Goal: Information Seeking & Learning: Find contact information

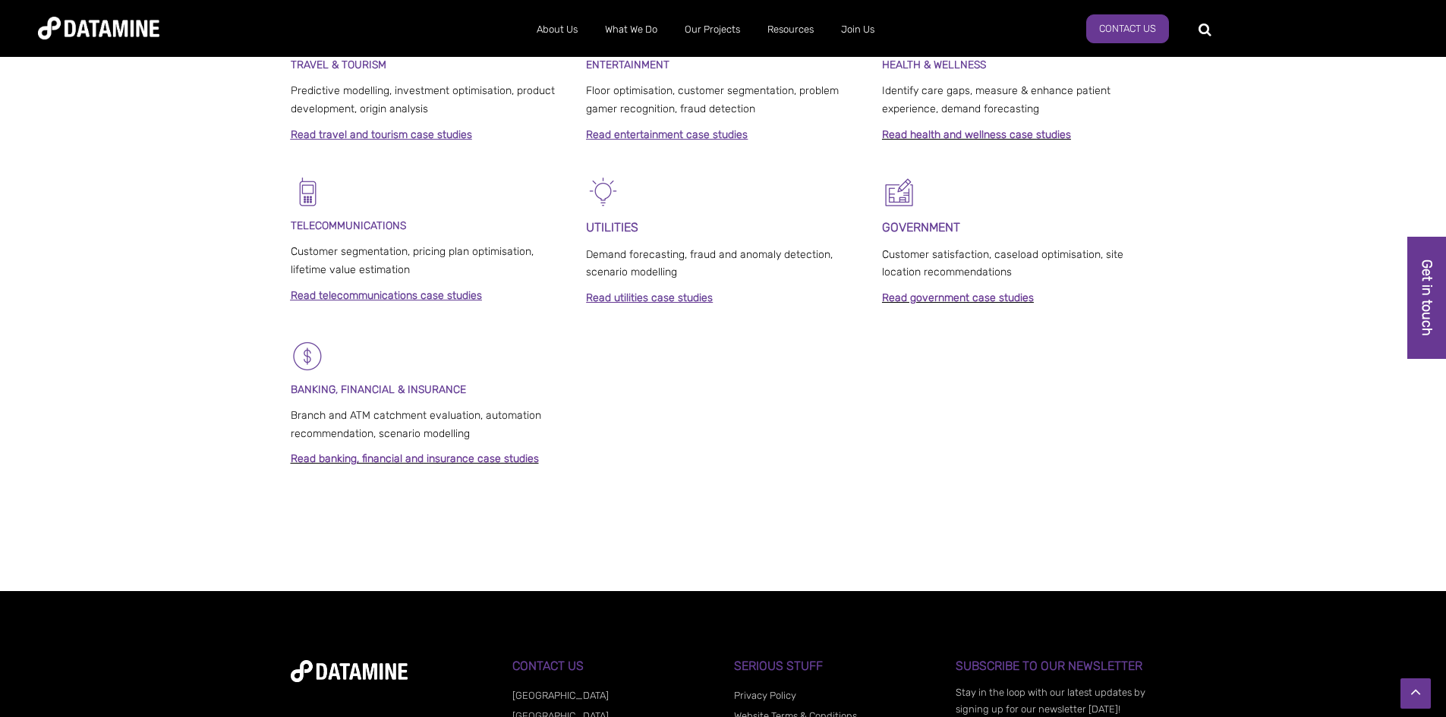
scroll to position [1133, 0]
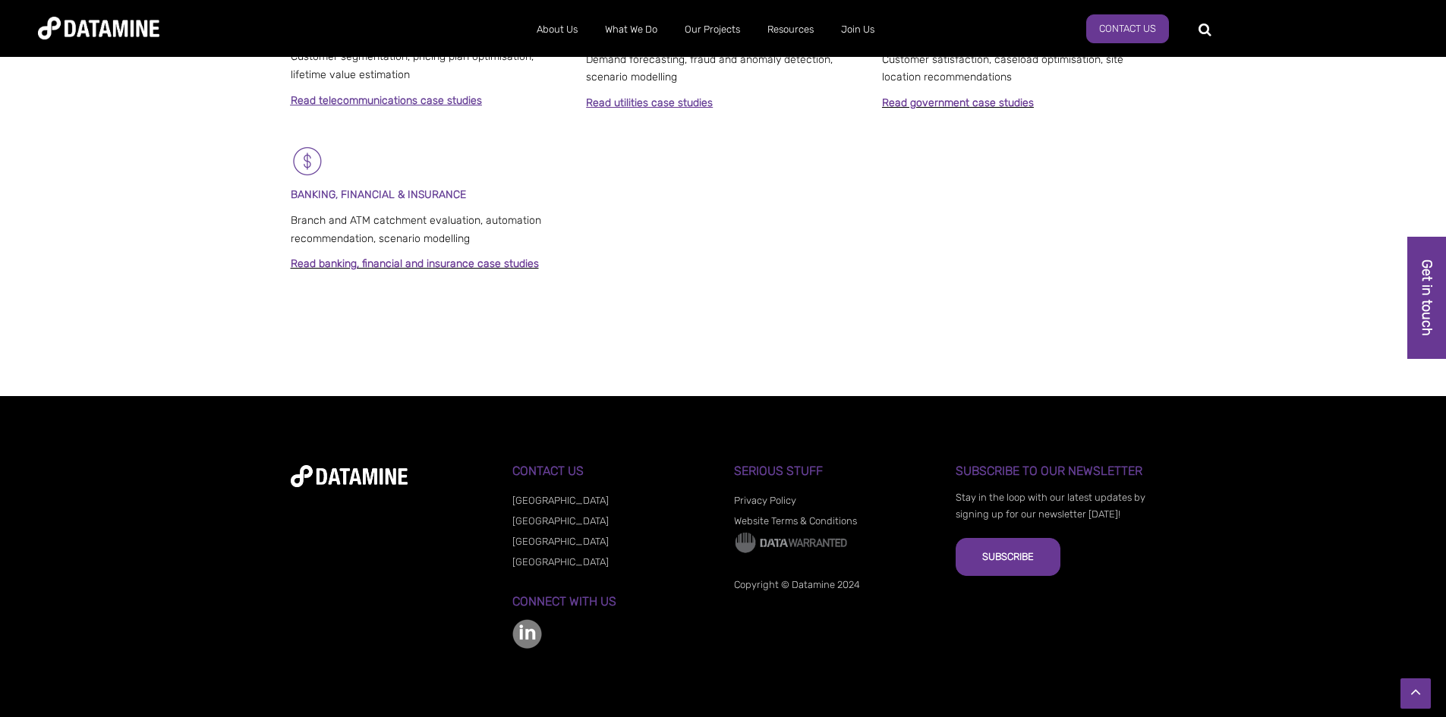
click at [557, 467] on h3 "Contact Us" at bounding box center [612, 471] width 200 height 14
click at [559, 468] on h3 "Contact Us" at bounding box center [612, 471] width 200 height 14
click at [1143, 26] on link "Contact Us" at bounding box center [1127, 28] width 83 height 29
